Goal: Information Seeking & Learning: Learn about a topic

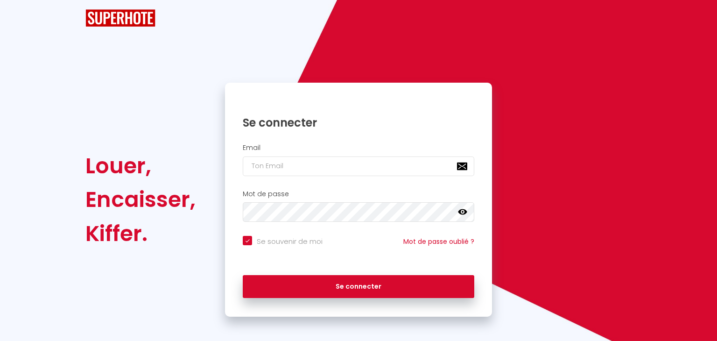
checkbox input "true"
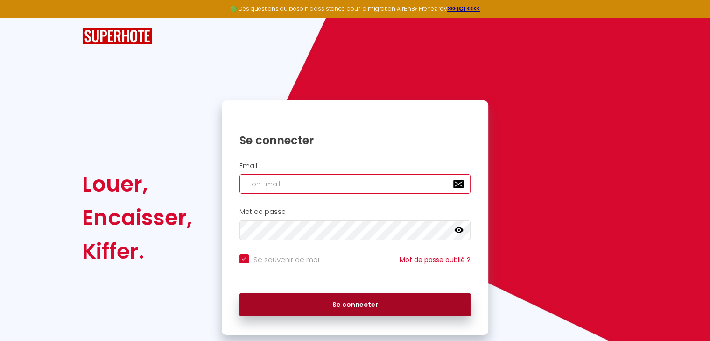
type input "[EMAIL_ADDRESS][DOMAIN_NAME]"
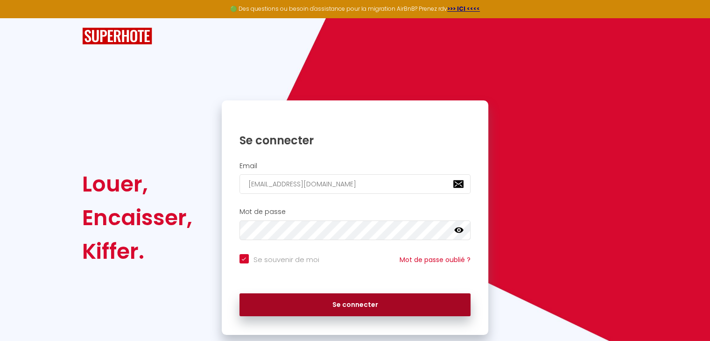
click at [373, 305] on button "Se connecter" at bounding box center [356, 304] width 232 height 23
checkbox input "true"
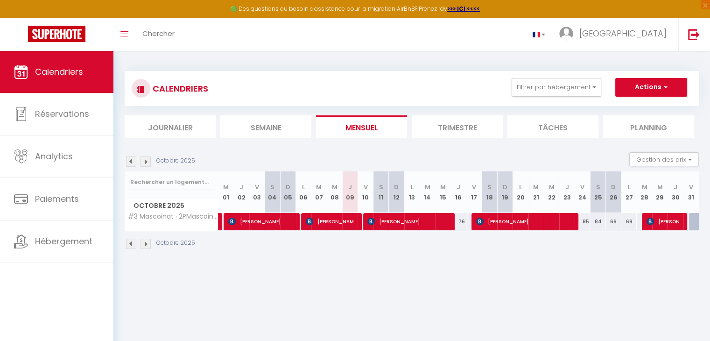
scroll to position [47, 0]
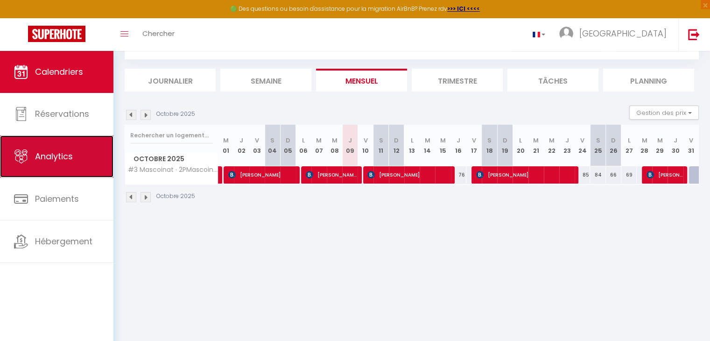
click at [65, 159] on span "Analytics" at bounding box center [54, 156] width 38 height 12
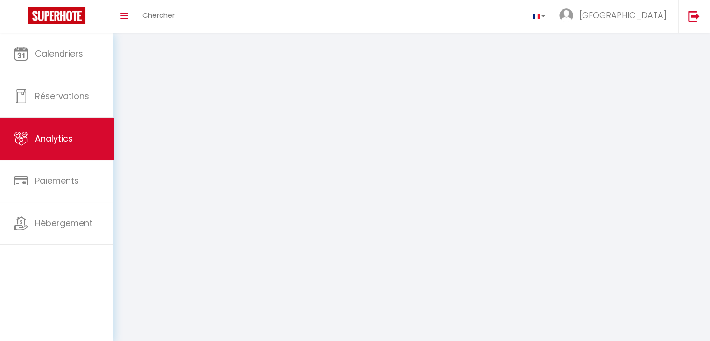
select select "2025"
select select "10"
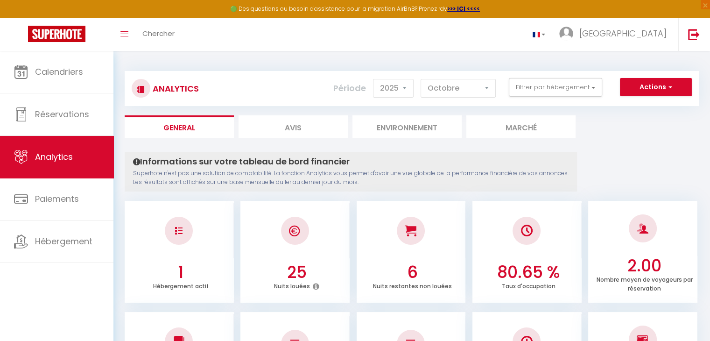
click at [316, 128] on li "Avis" at bounding box center [293, 126] width 109 height 23
select select "2025"
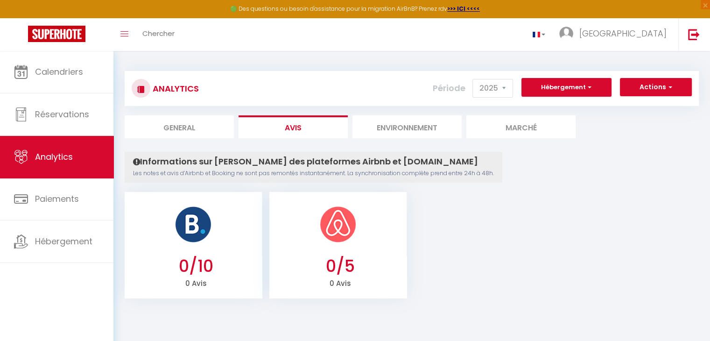
click at [421, 130] on li "Environnement" at bounding box center [407, 126] width 109 height 23
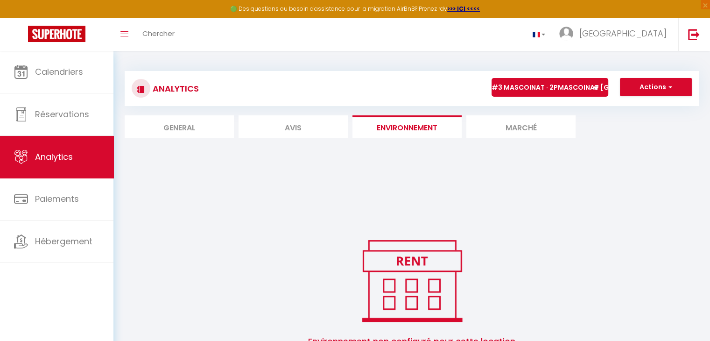
click at [523, 129] on li "Marché" at bounding box center [521, 126] width 109 height 23
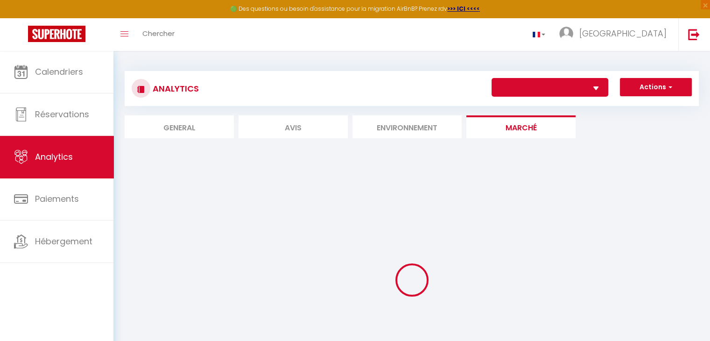
select select "72410"
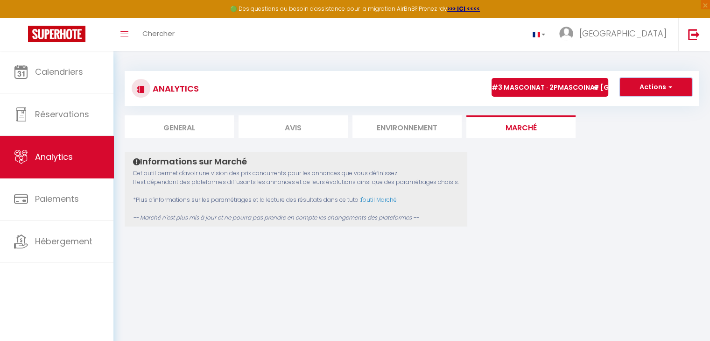
click at [673, 88] on button "Actions" at bounding box center [656, 87] width 72 height 19
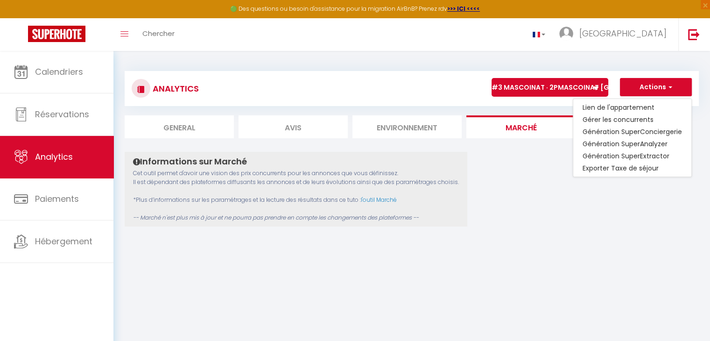
click at [525, 177] on div "Informations sur Marché Cet outil permet d'avoir une vision des prix concurrent…" at bounding box center [412, 189] width 575 height 75
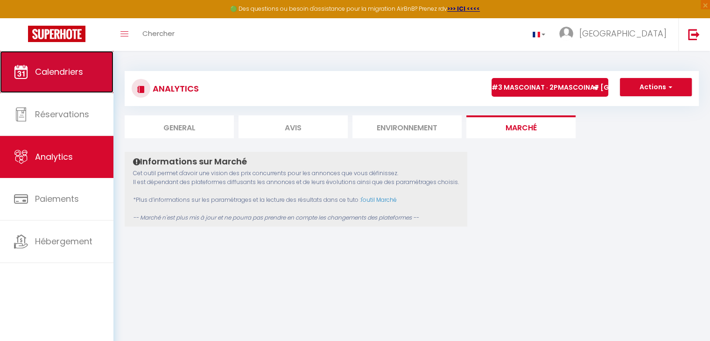
click at [74, 68] on span "Calendriers" at bounding box center [59, 72] width 48 height 12
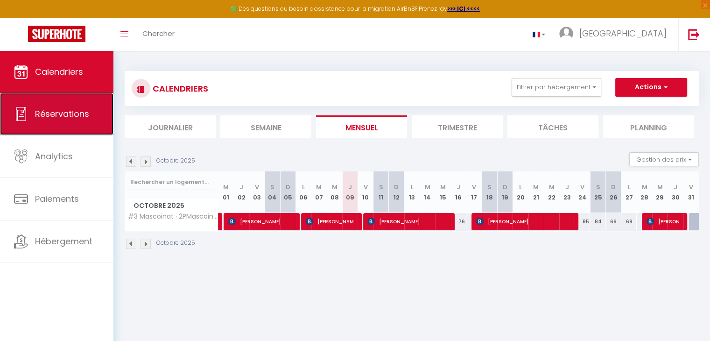
click at [63, 115] on span "Réservations" at bounding box center [62, 114] width 54 height 12
select select "not_cancelled"
